Goal: Find specific page/section: Find specific page/section

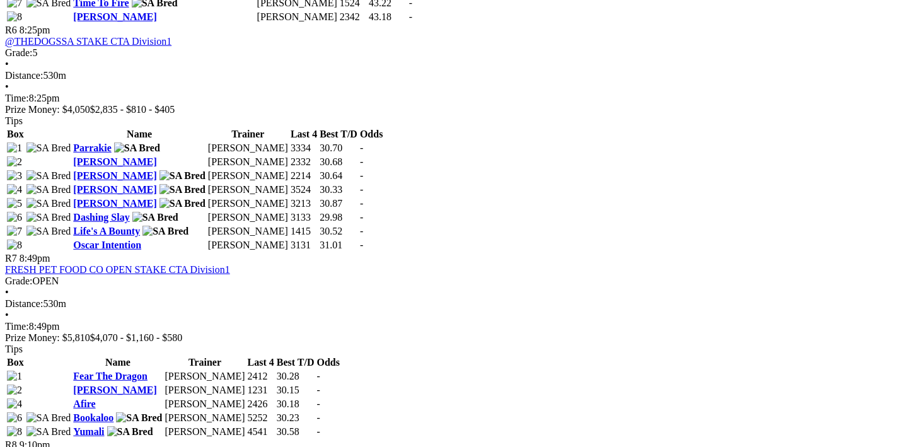
scroll to position [1945, 0]
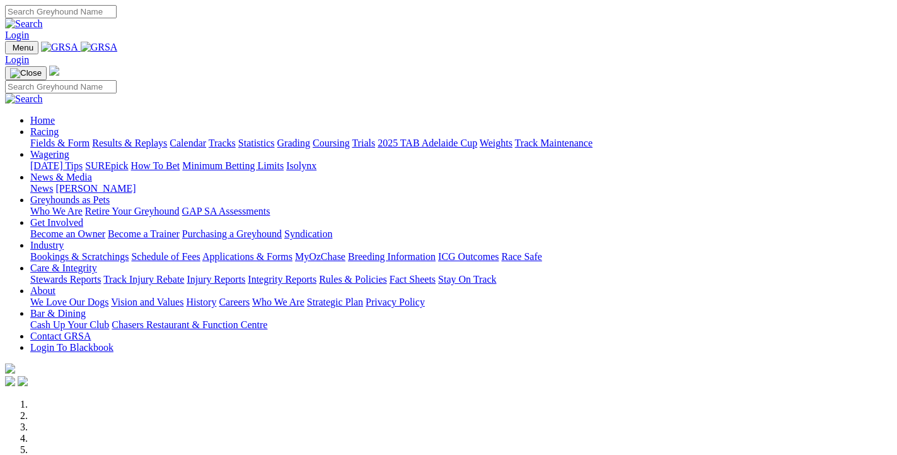
scroll to position [409, 0]
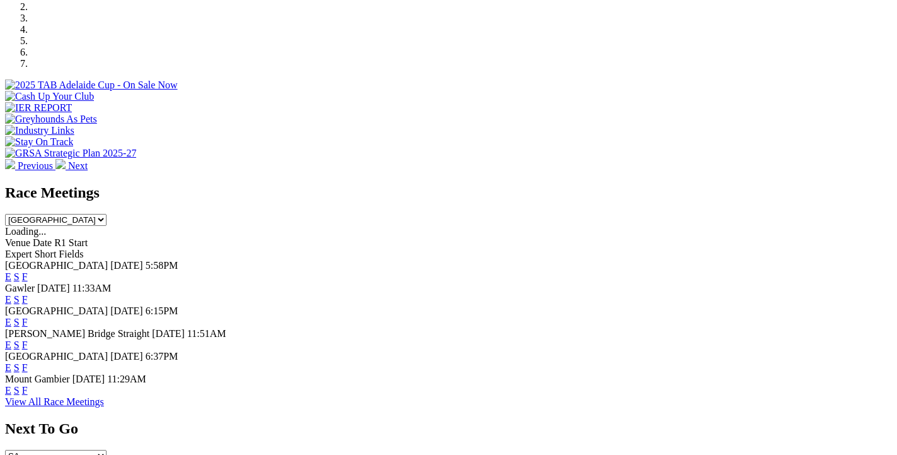
click at [28, 385] on link "F" at bounding box center [25, 390] width 6 height 11
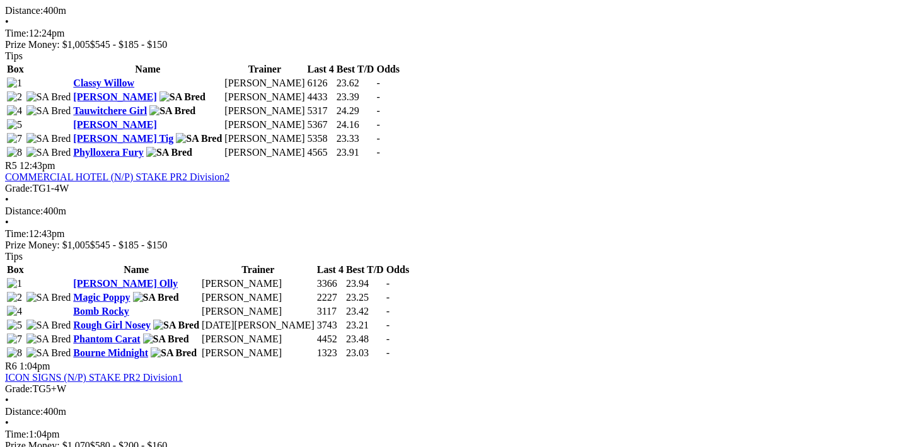
scroll to position [1543, 0]
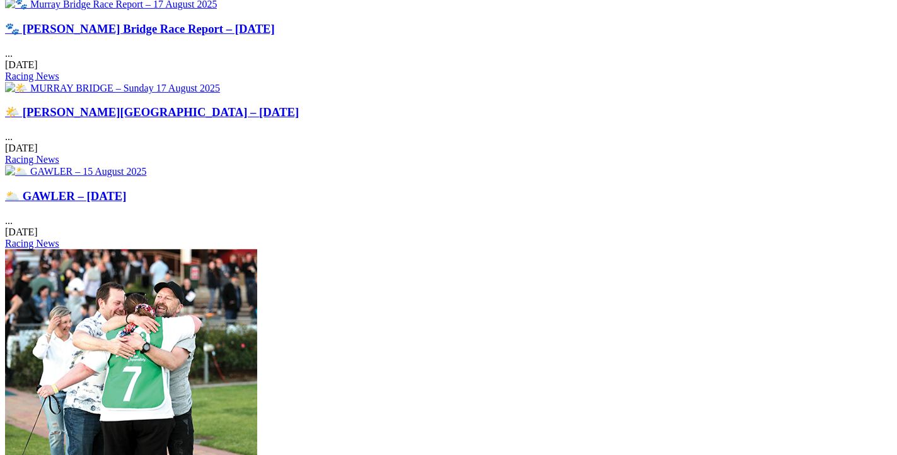
scroll to position [1841, 0]
